Goal: Check status: Check status

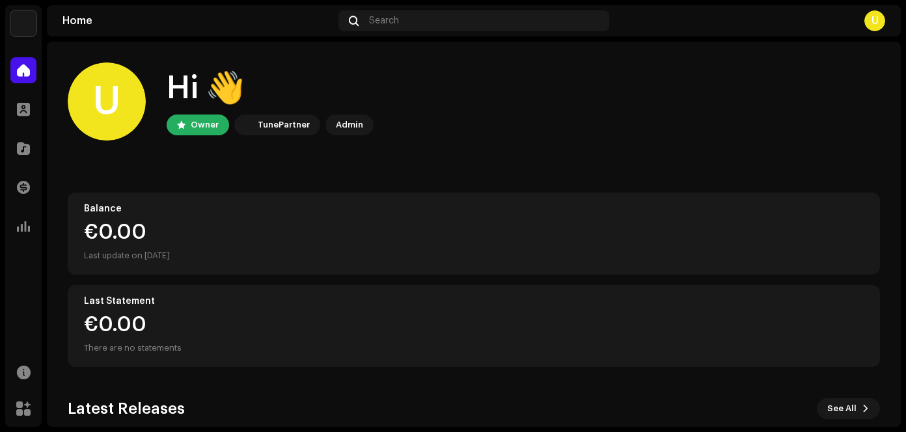
click at [411, 243] on div "€0.00 Last update on [DATE]" at bounding box center [474, 243] width 780 height 42
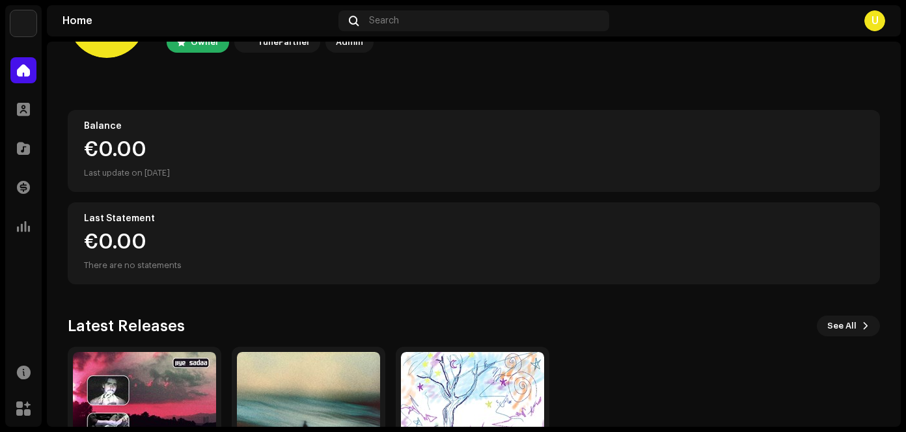
scroll to position [195, 0]
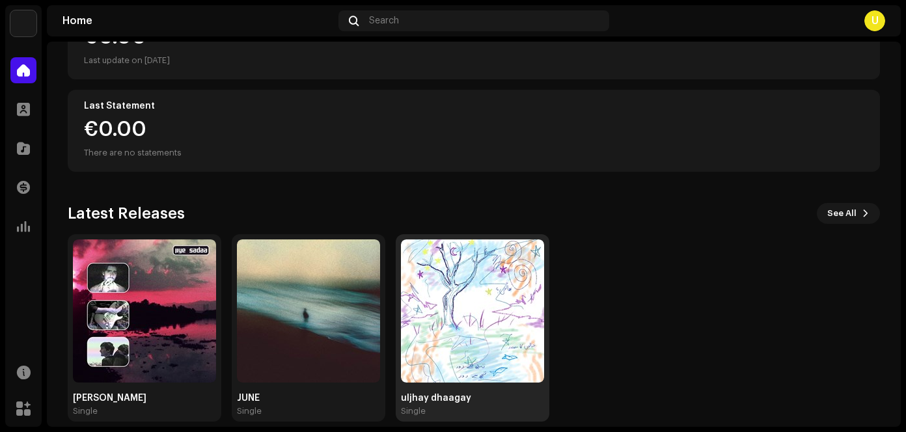
click at [415, 287] on img at bounding box center [472, 310] width 143 height 143
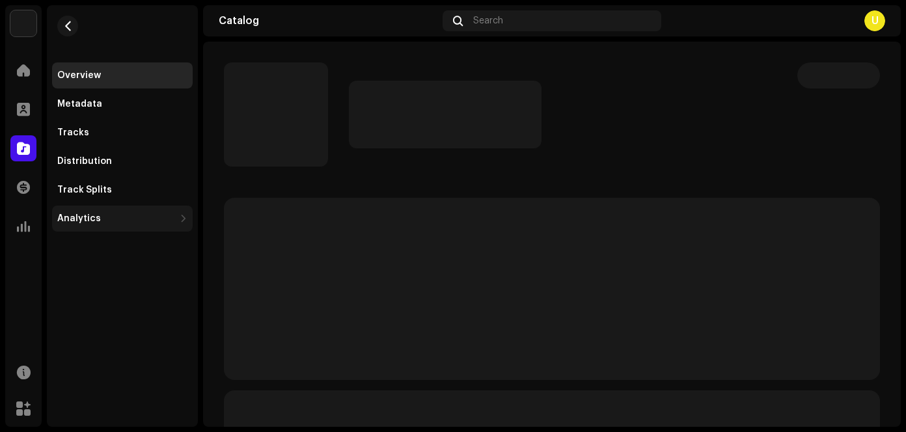
click at [184, 223] on div at bounding box center [184, 218] width 8 height 10
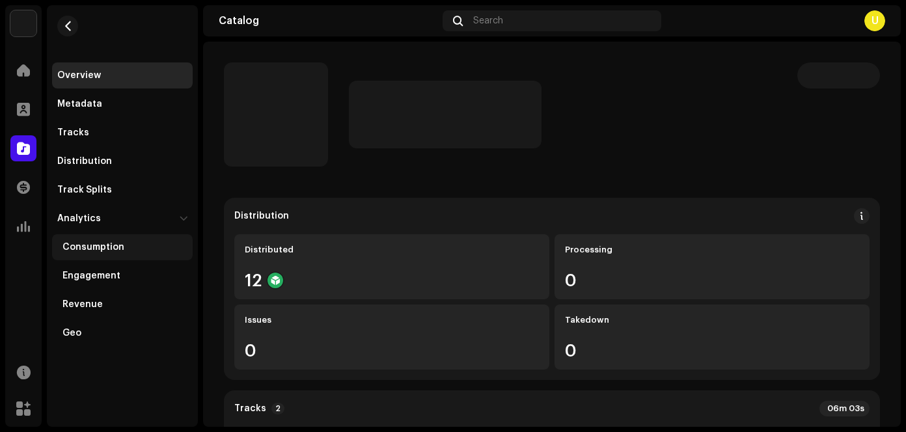
click at [182, 241] on div "Consumption" at bounding box center [122, 247] width 141 height 26
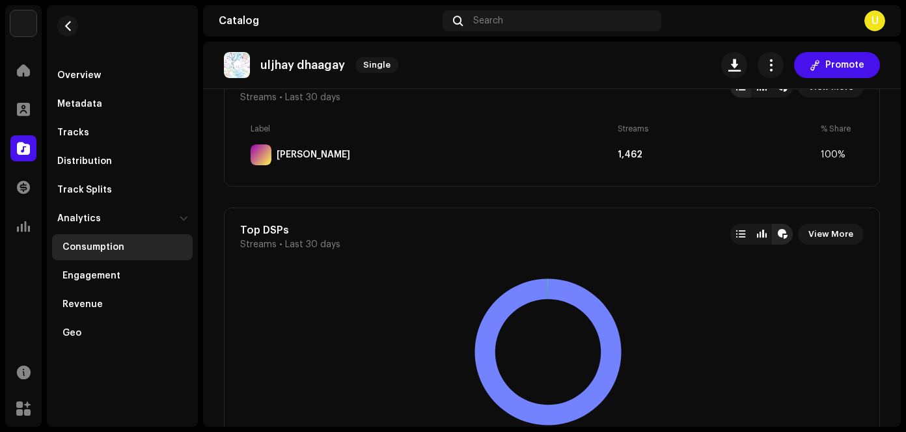
scroll to position [781, 0]
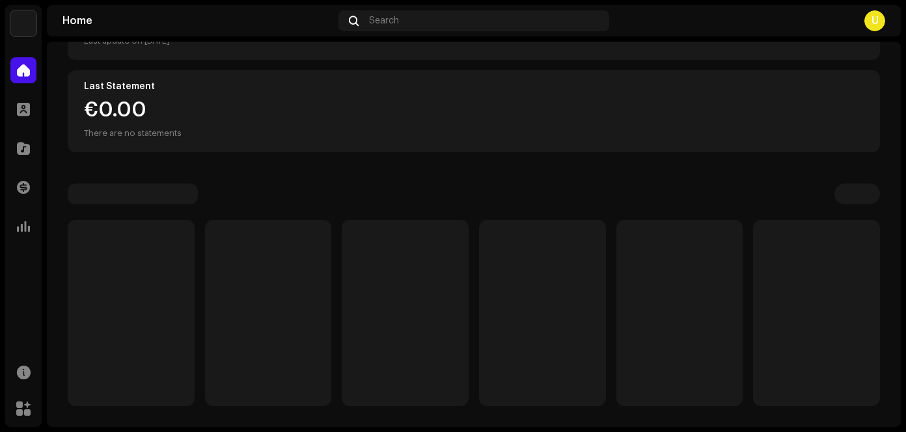
scroll to position [36, 0]
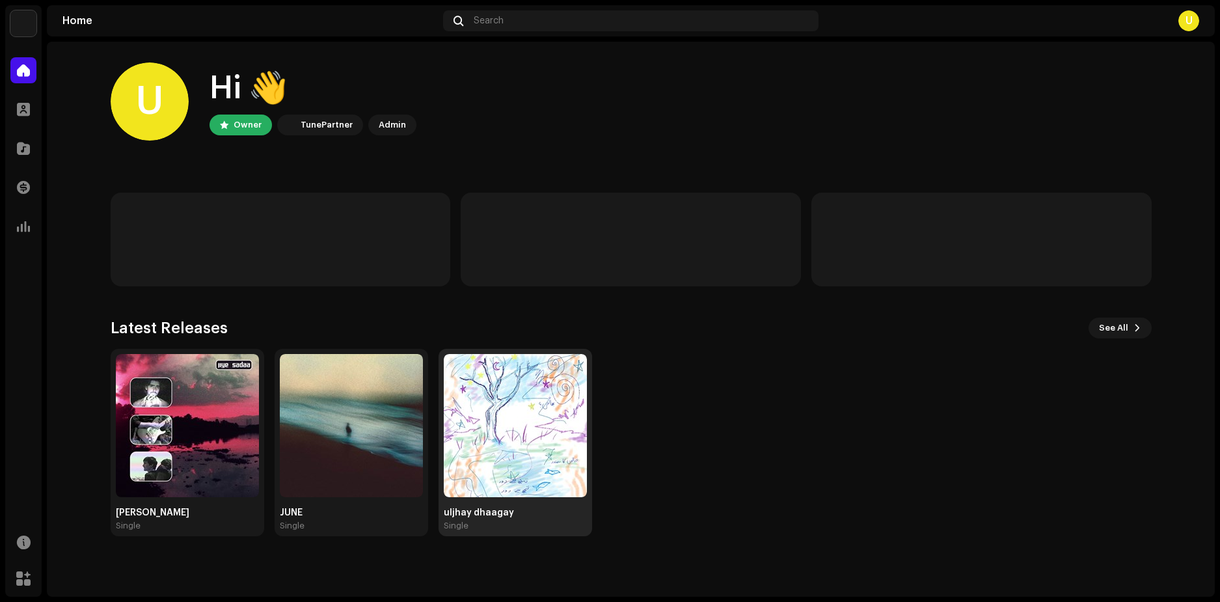
click at [512, 487] on img at bounding box center [515, 425] width 143 height 143
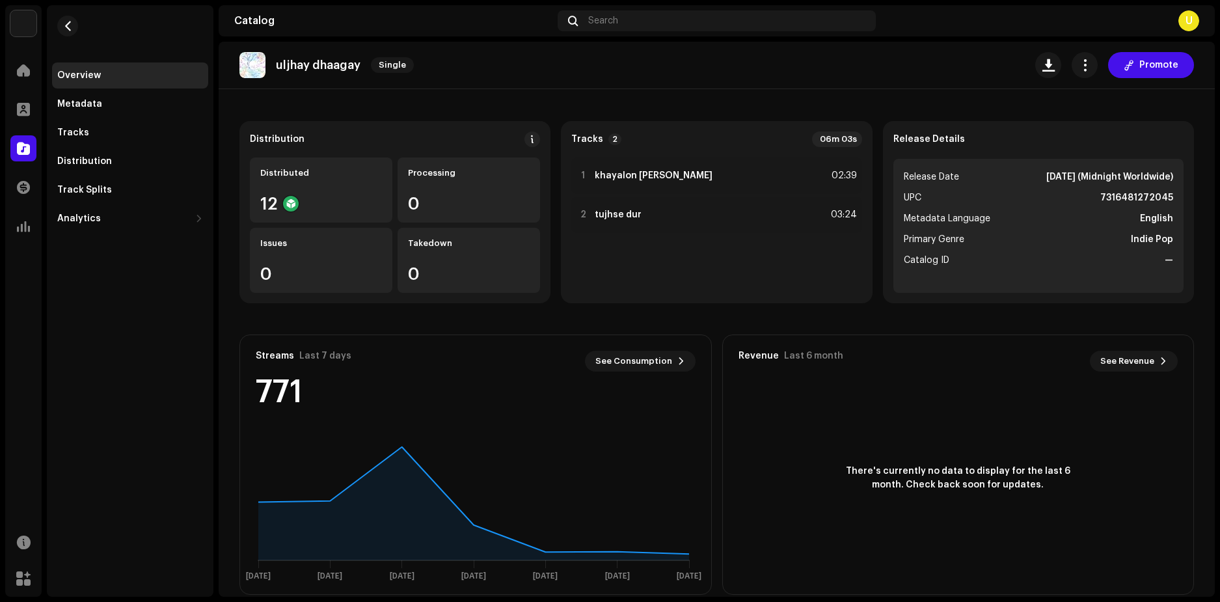
scroll to position [96, 0]
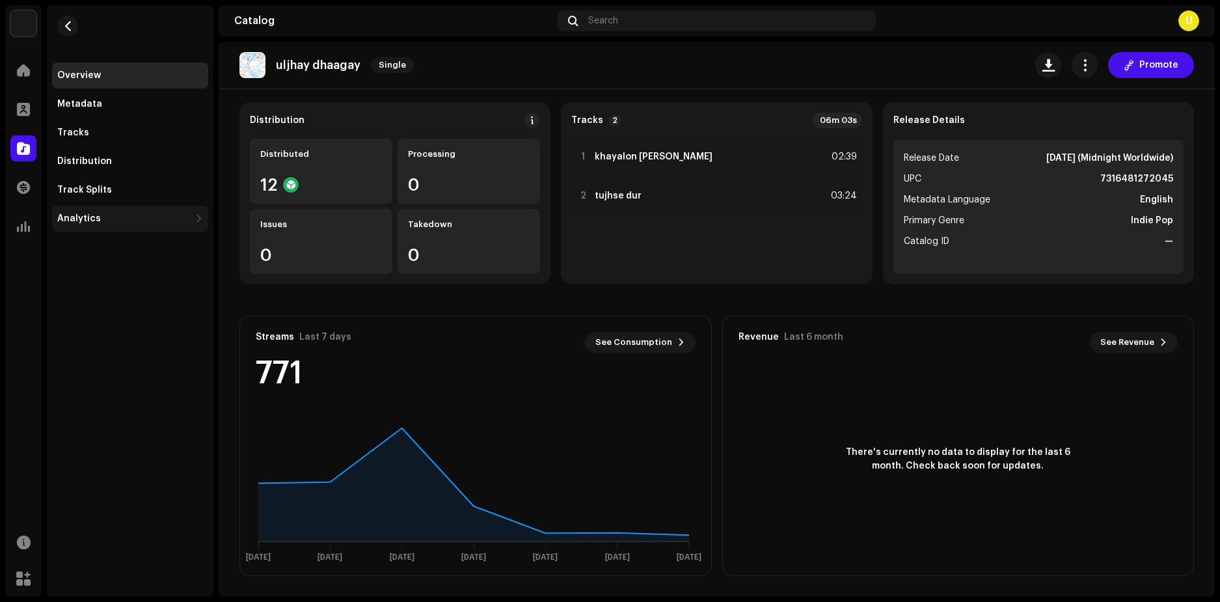
click at [143, 225] on div "Analytics" at bounding box center [130, 219] width 156 height 26
click at [150, 277] on div "Engagement" at bounding box center [132, 276] width 141 height 10
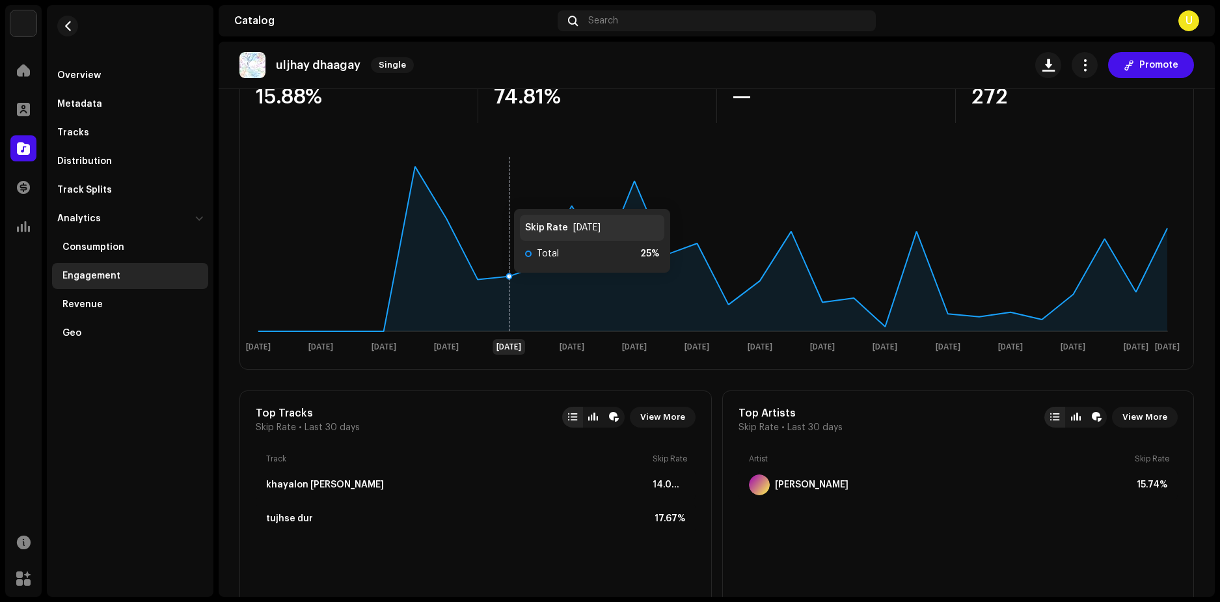
scroll to position [195, 0]
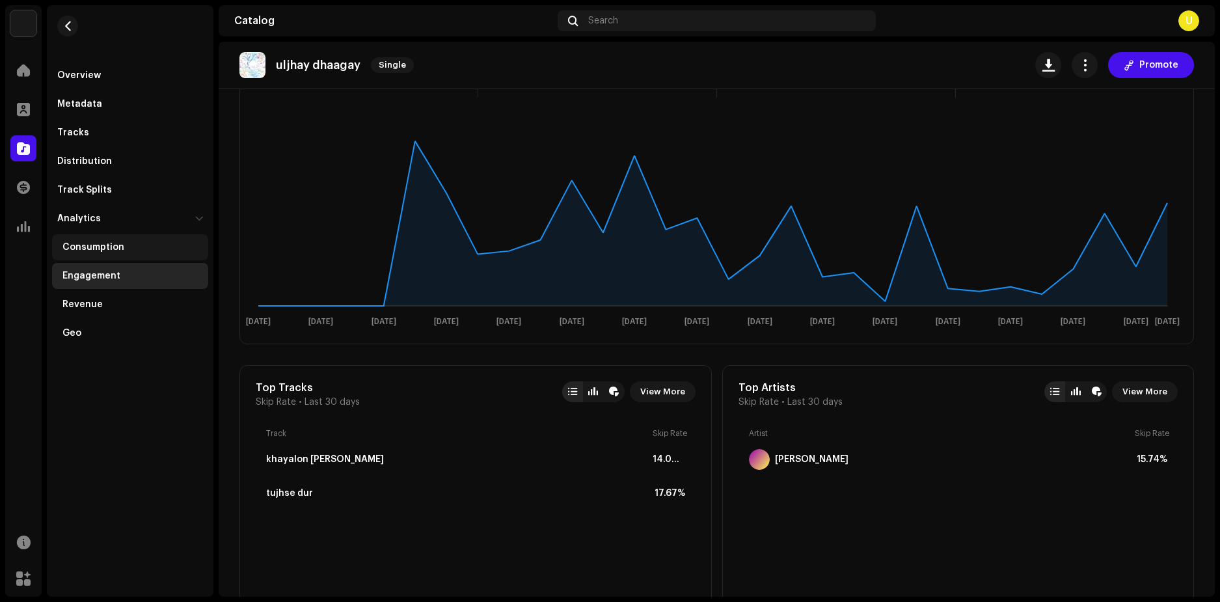
click at [133, 254] on div "Consumption" at bounding box center [130, 247] width 156 height 26
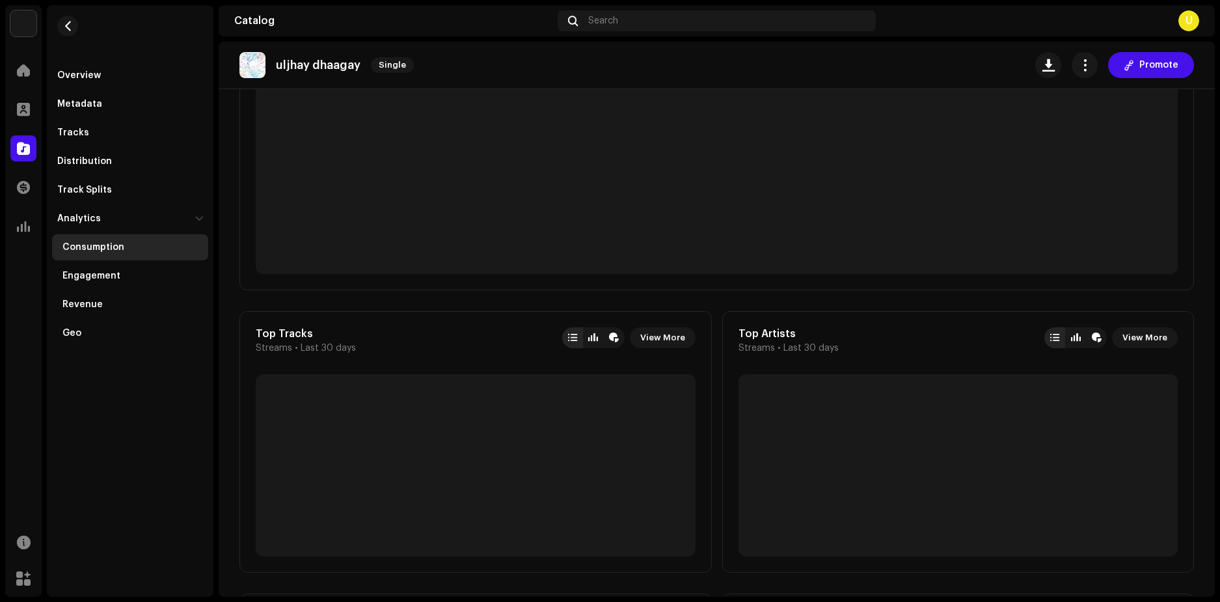
scroll to position [260, 0]
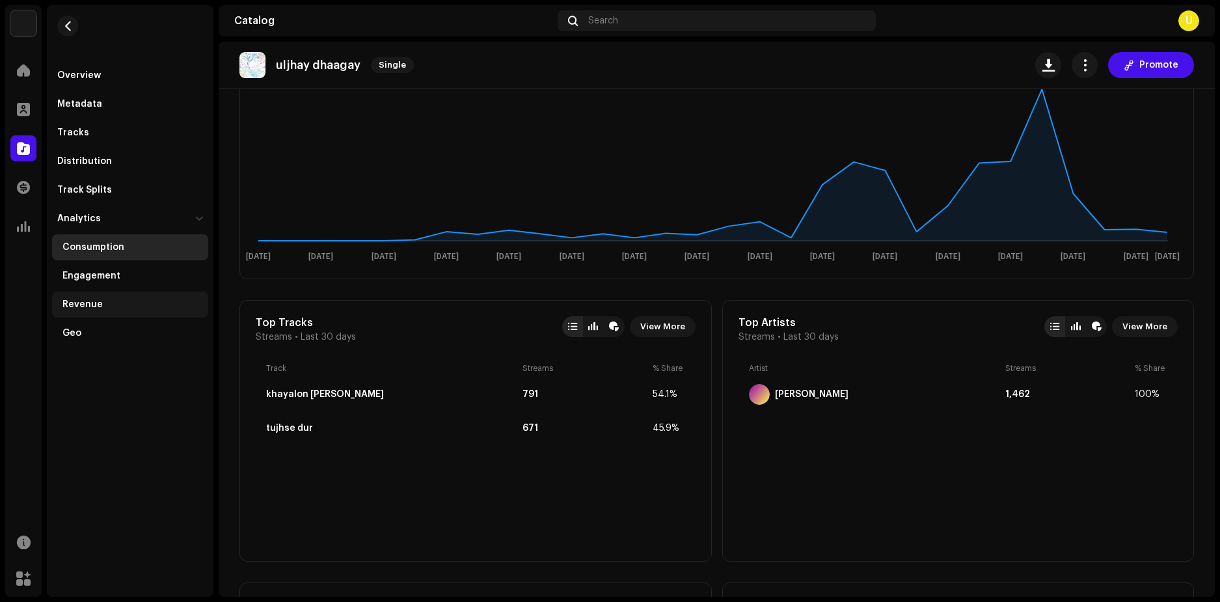
click at [150, 297] on div "Revenue" at bounding box center [130, 305] width 156 height 26
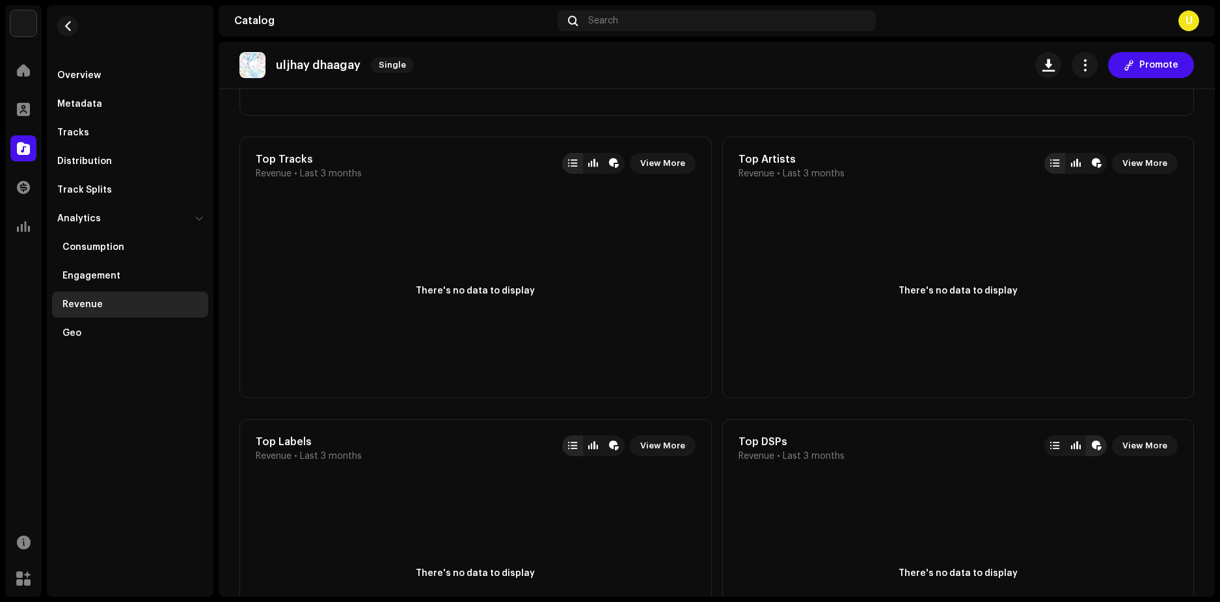
scroll to position [387, 0]
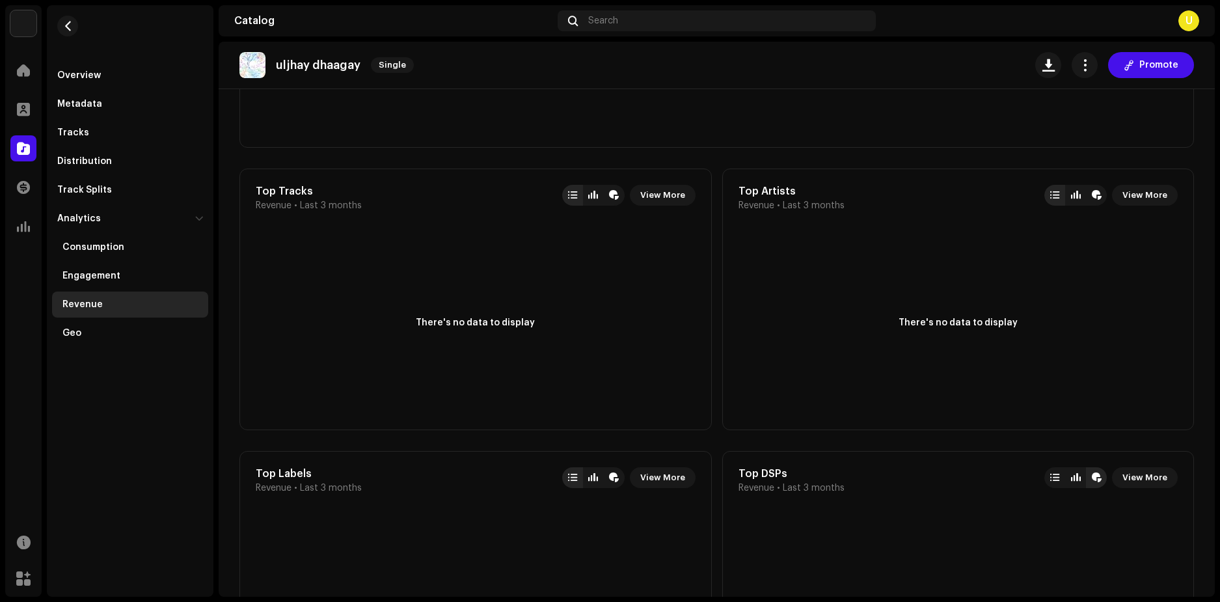
drag, startPoint x: 737, startPoint y: 221, endPoint x: 700, endPoint y: 210, distance: 38.1
click at [700, 210] on div "Top Tracks Revenue • Last 3 months View More There's no data to display" at bounding box center [475, 300] width 472 height 262
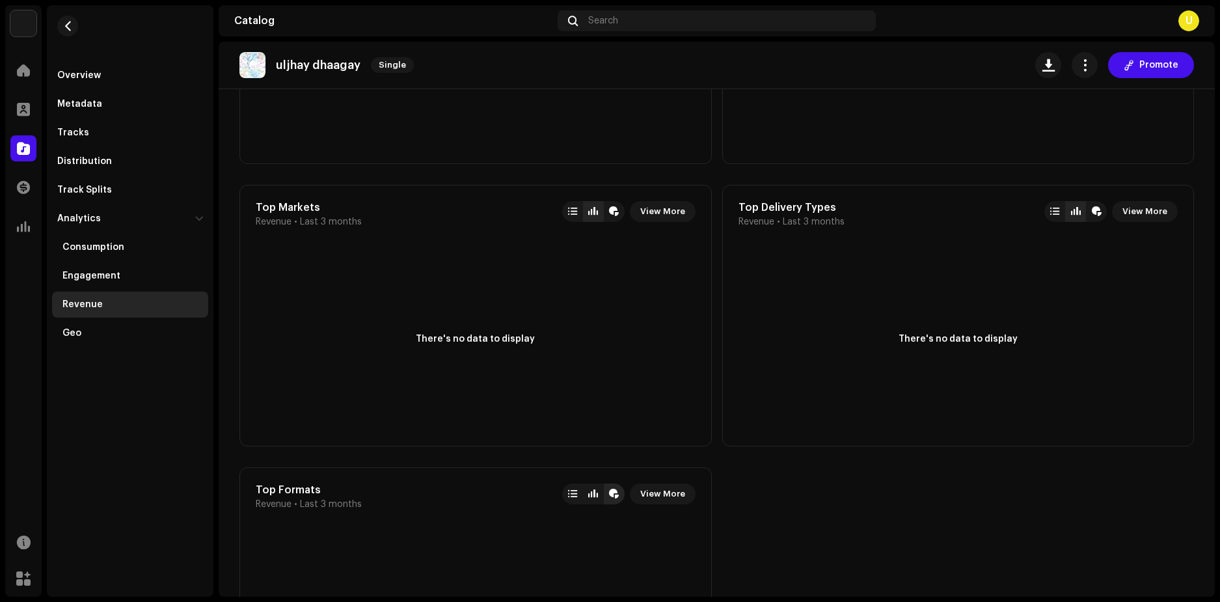
scroll to position [698, 0]
